Goal: Task Accomplishment & Management: Manage account settings

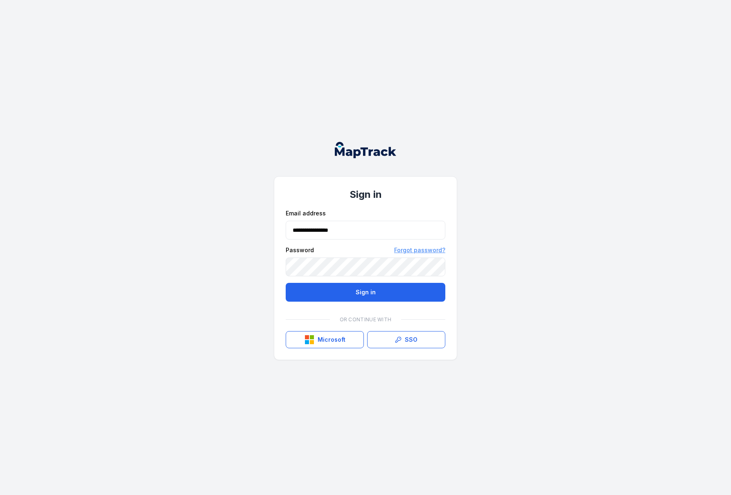
click at [414, 250] on link "Forgot password?" at bounding box center [419, 250] width 51 height 8
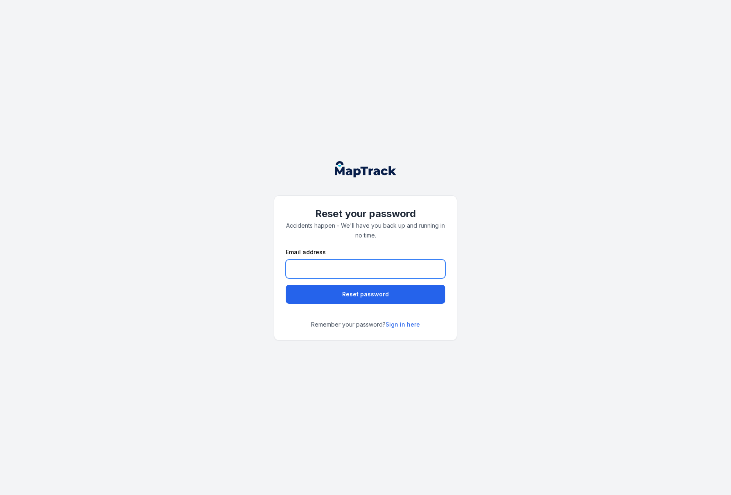
click at [316, 261] on input "email" at bounding box center [366, 269] width 160 height 19
type input "**********"
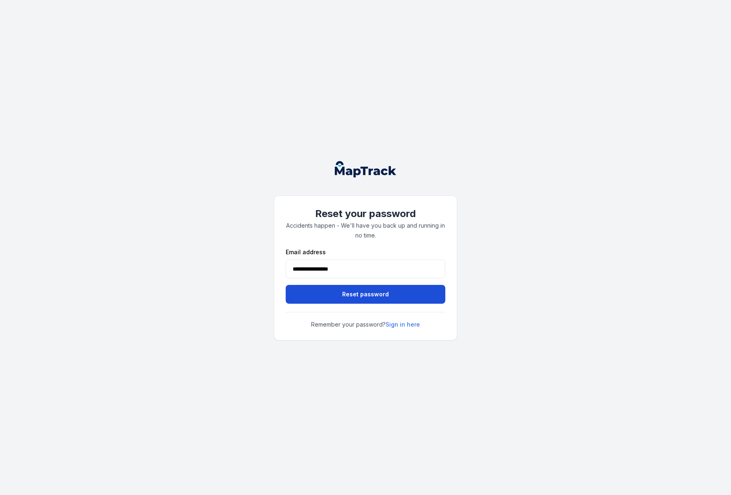
click at [323, 290] on button "Reset password" at bounding box center [366, 294] width 160 height 19
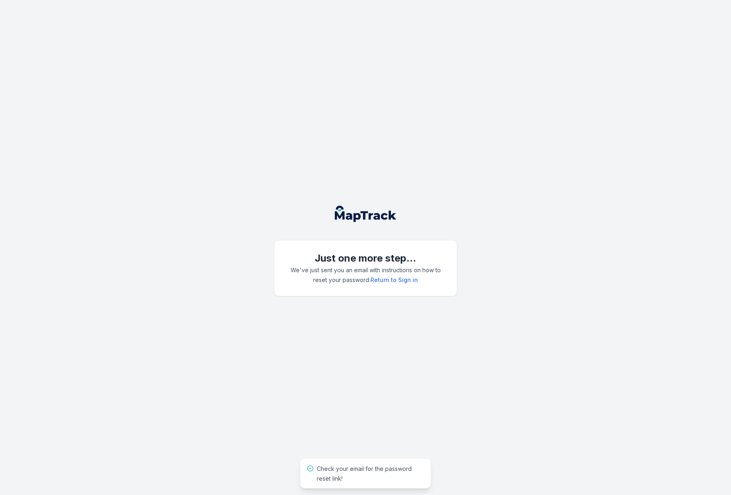
click at [190, 245] on div "Just one more step... We've just sent you an email with instructions on how to …" at bounding box center [365, 247] width 731 height 495
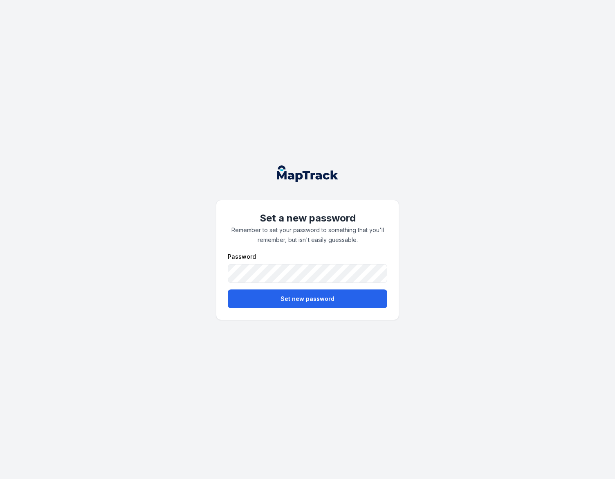
click at [201, 87] on div "Set a new password Remember to set your password to something that you'll remem…" at bounding box center [307, 239] width 615 height 479
click at [201, 86] on div "Set a new password Remember to set your password to something that you'll remem…" at bounding box center [307, 239] width 615 height 479
click at [197, 72] on div "Set a new password Remember to set your password to something that you'll remem…" at bounding box center [307, 239] width 615 height 479
click at [194, 23] on div "Set a new password Remember to set your password to something that you'll remem…" at bounding box center [307, 239] width 615 height 479
click at [190, 17] on div "Set a new password Remember to set your password to something that you'll remem…" at bounding box center [307, 239] width 615 height 479
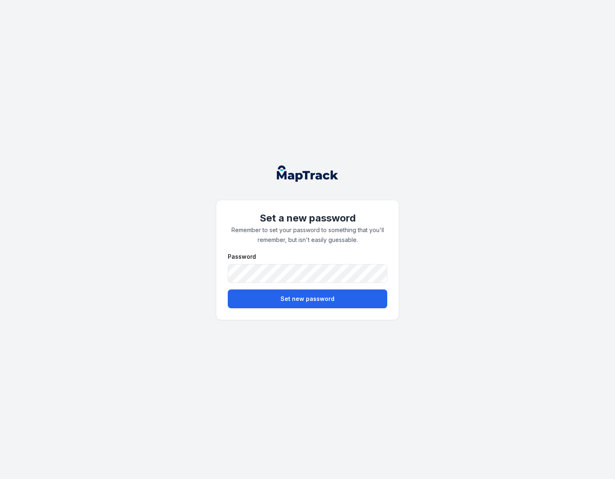
click at [213, 21] on div "Set a new password Remember to set your password to something that you'll remem…" at bounding box center [307, 239] width 615 height 479
click at [334, 94] on div "Set a new password Remember to set your password to something that you'll remem…" at bounding box center [307, 239] width 615 height 479
click at [316, 107] on div "Set a new password Remember to set your password to something that you'll remem…" at bounding box center [307, 239] width 615 height 479
click at [462, 103] on div "Set a new password Remember to set your password to something that you'll remem…" at bounding box center [307, 239] width 615 height 479
click at [518, 99] on div "Set a new password Remember to set your password to something that you'll remem…" at bounding box center [307, 239] width 615 height 479
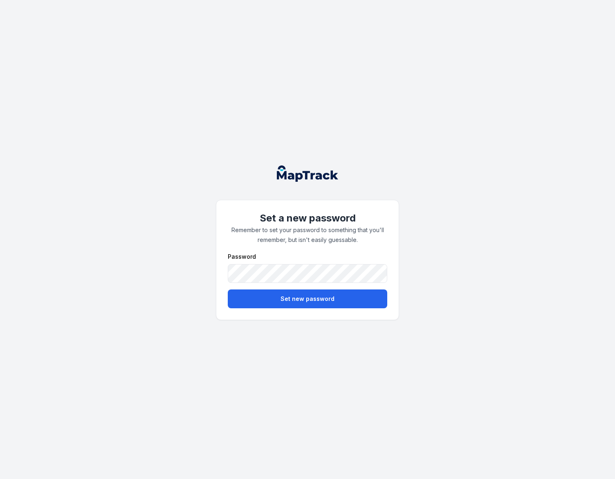
click at [544, 98] on div "Set a new password Remember to set your password to something that you'll remem…" at bounding box center [307, 239] width 615 height 479
click at [413, 176] on div "Set a new password Remember to set your password to something that you'll remem…" at bounding box center [307, 239] width 615 height 479
